Goal: Information Seeking & Learning: Check status

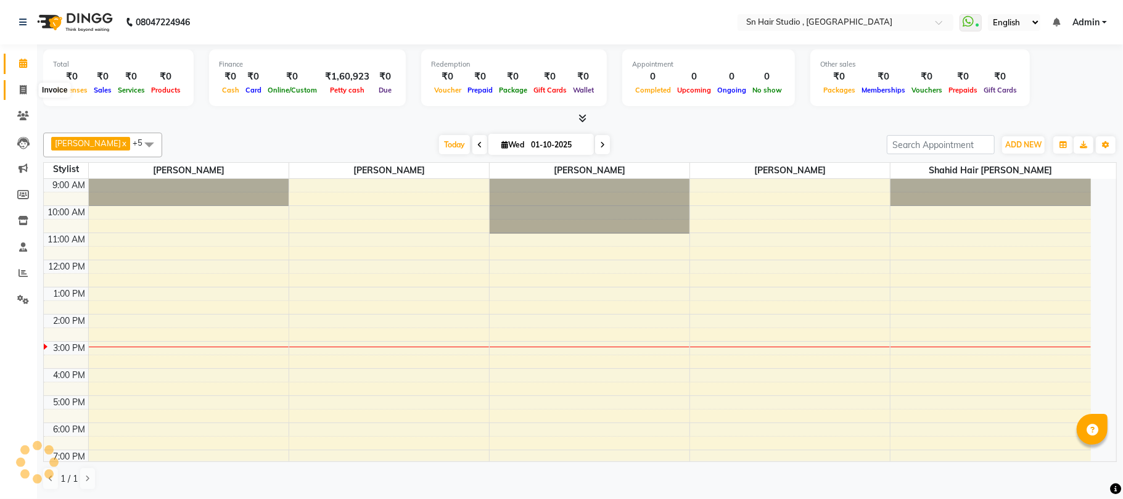
select select "en"
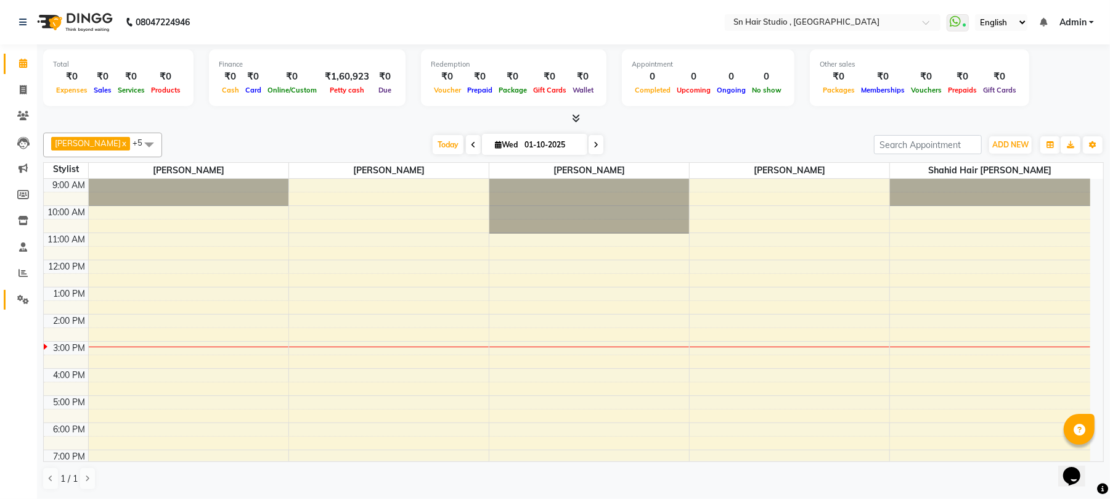
click at [7, 298] on link "Settings" at bounding box center [19, 300] width 30 height 20
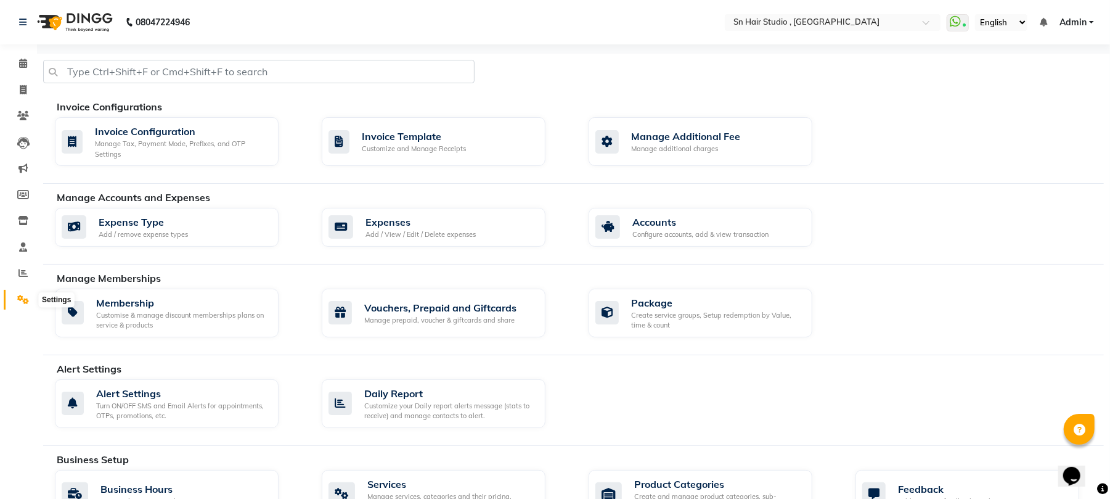
click at [18, 298] on icon at bounding box center [23, 299] width 12 height 9
click at [22, 269] on icon at bounding box center [22, 272] width 9 height 9
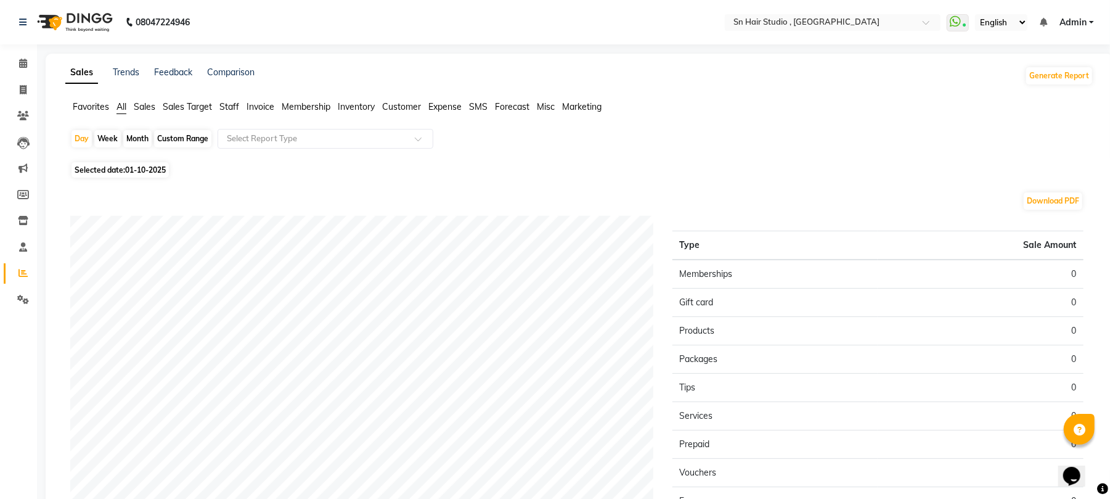
click at [144, 105] on span "Sales" at bounding box center [145, 106] width 22 height 11
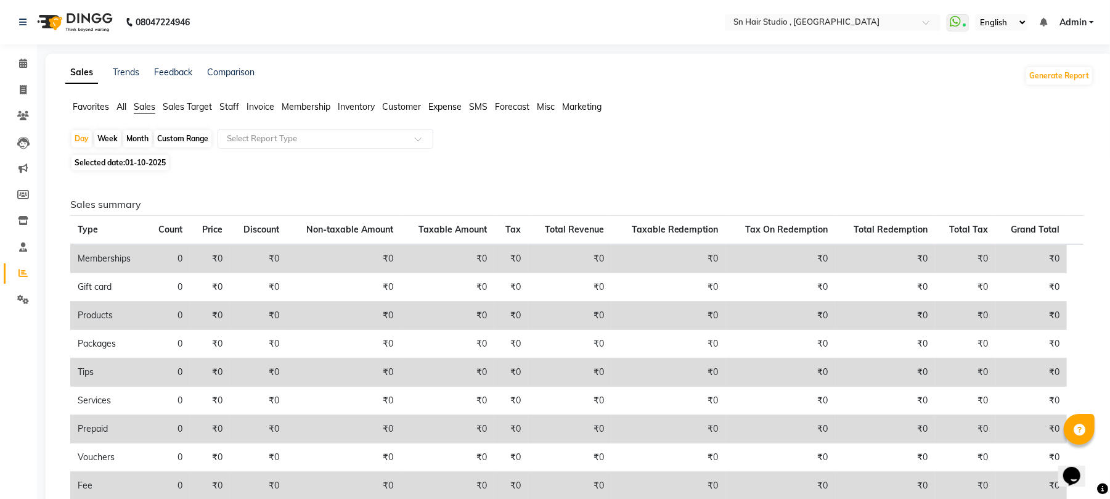
click at [141, 138] on div "Month" at bounding box center [137, 138] width 28 height 17
select select "10"
select select "2025"
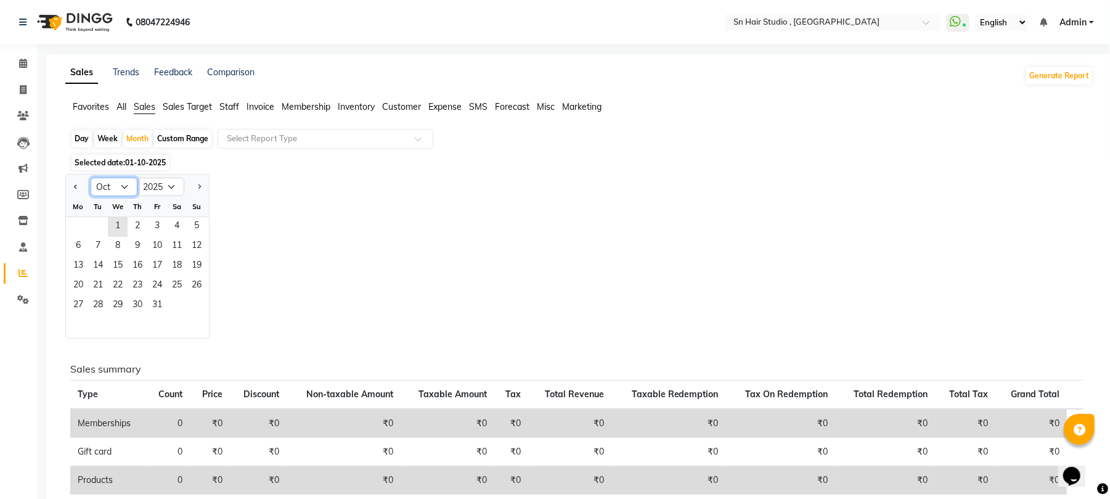
click at [125, 187] on select "Jan Feb Mar Apr May Jun [DATE] Aug Sep Oct Nov Dec" at bounding box center [114, 187] width 47 height 18
select select "9"
click at [91, 178] on select "Jan Feb Mar Apr May Jun [DATE] Aug Sep Oct Nov Dec" at bounding box center [114, 187] width 47 height 18
click at [74, 227] on span "1" at bounding box center [78, 227] width 20 height 20
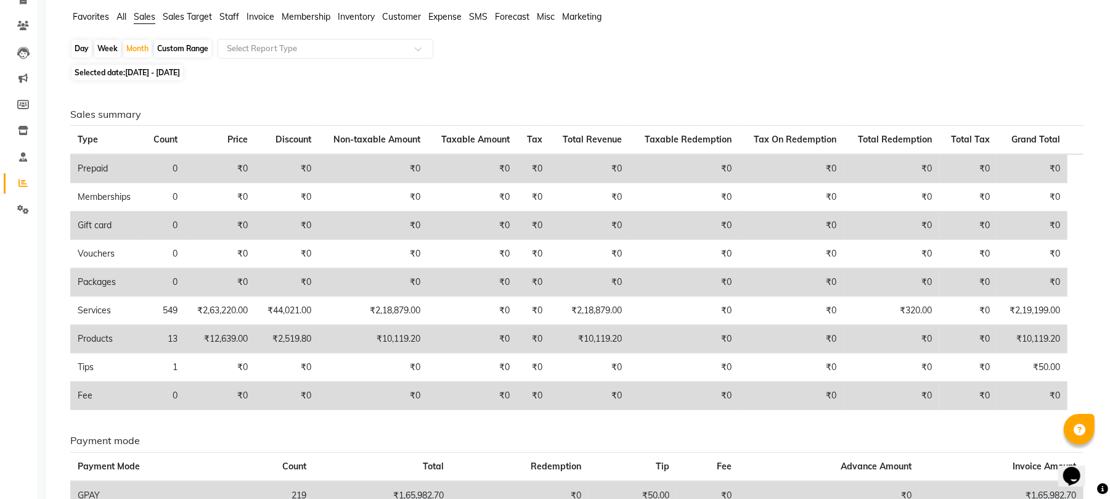
scroll to position [60, 0]
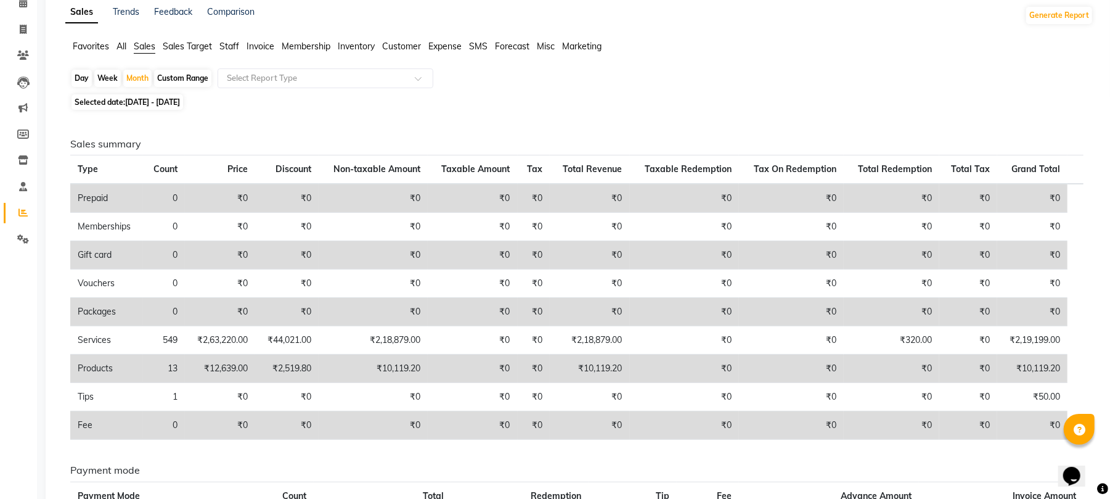
click at [121, 45] on span "All" at bounding box center [122, 46] width 10 height 11
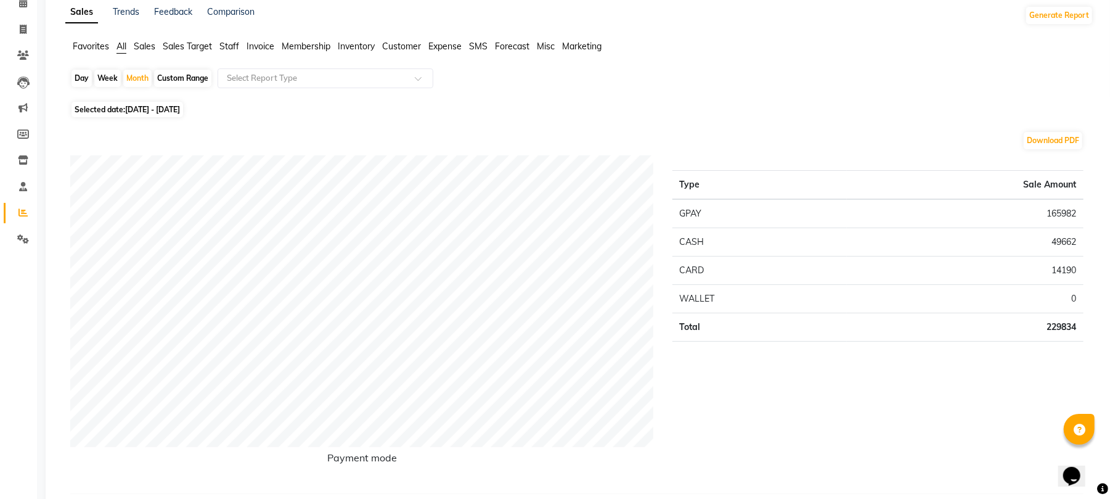
scroll to position [0, 0]
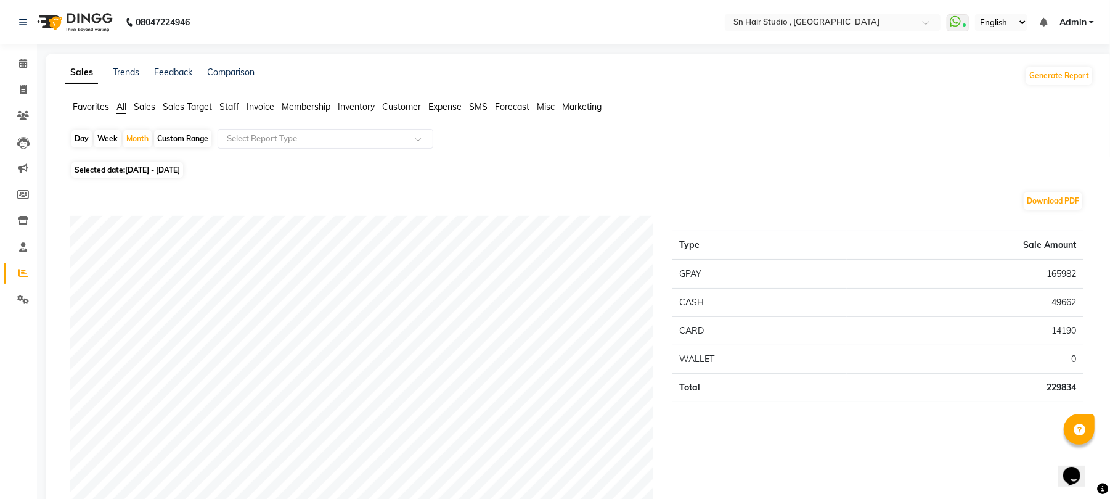
click at [141, 106] on span "Sales" at bounding box center [145, 106] width 22 height 11
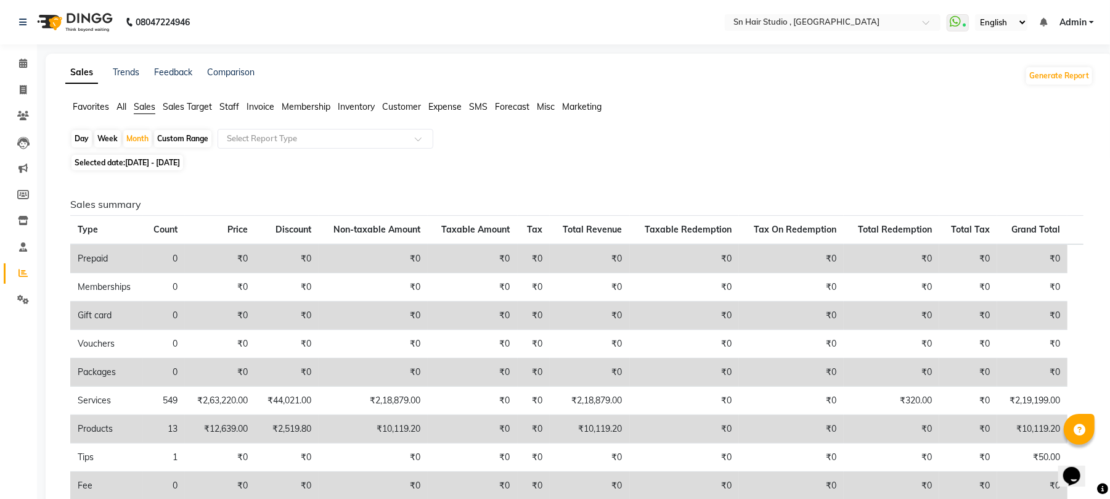
click at [232, 101] on span "Staff" at bounding box center [229, 106] width 20 height 11
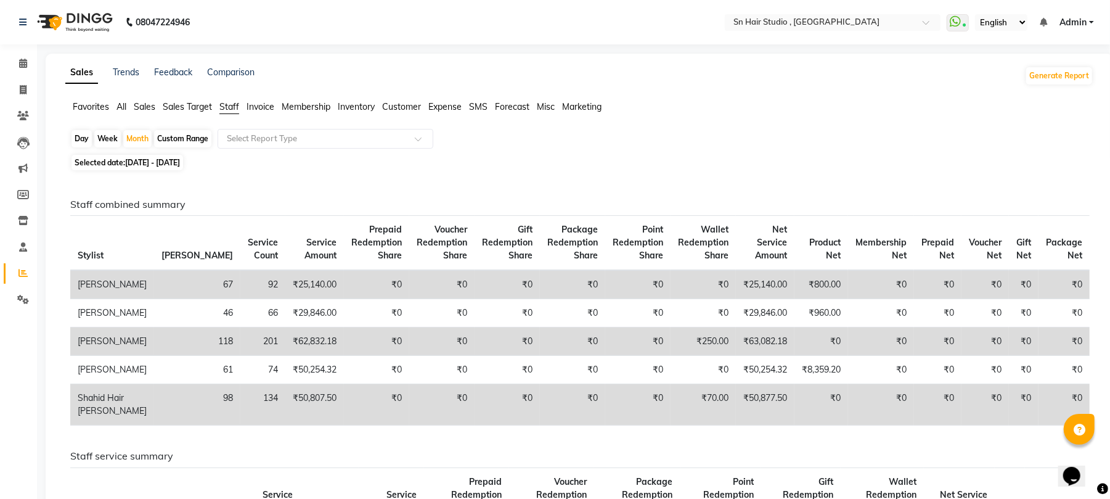
click at [102, 287] on td "[PERSON_NAME]" at bounding box center [112, 284] width 84 height 29
